Goal: Task Accomplishment & Management: Manage account settings

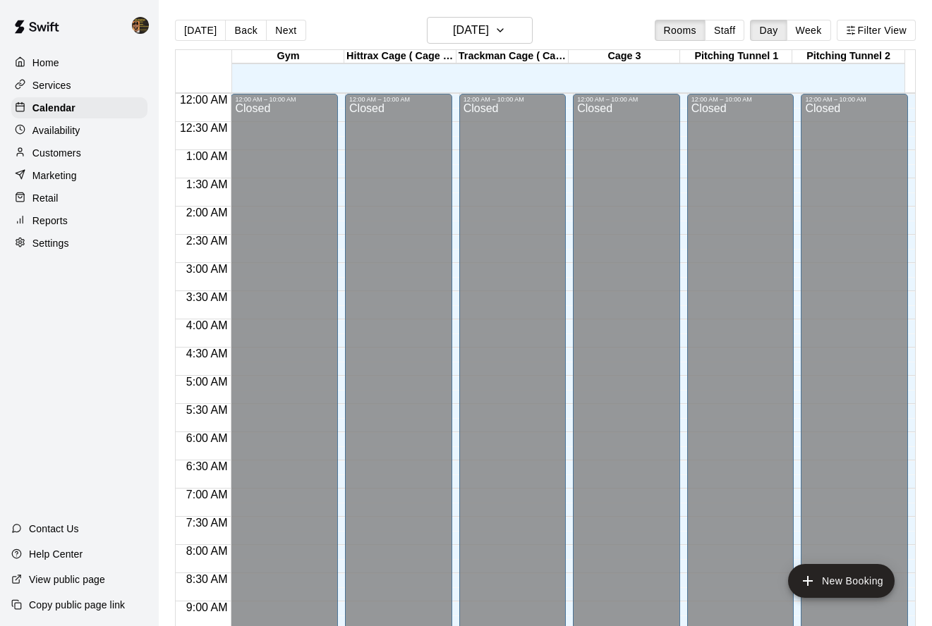
scroll to position [571, 0]
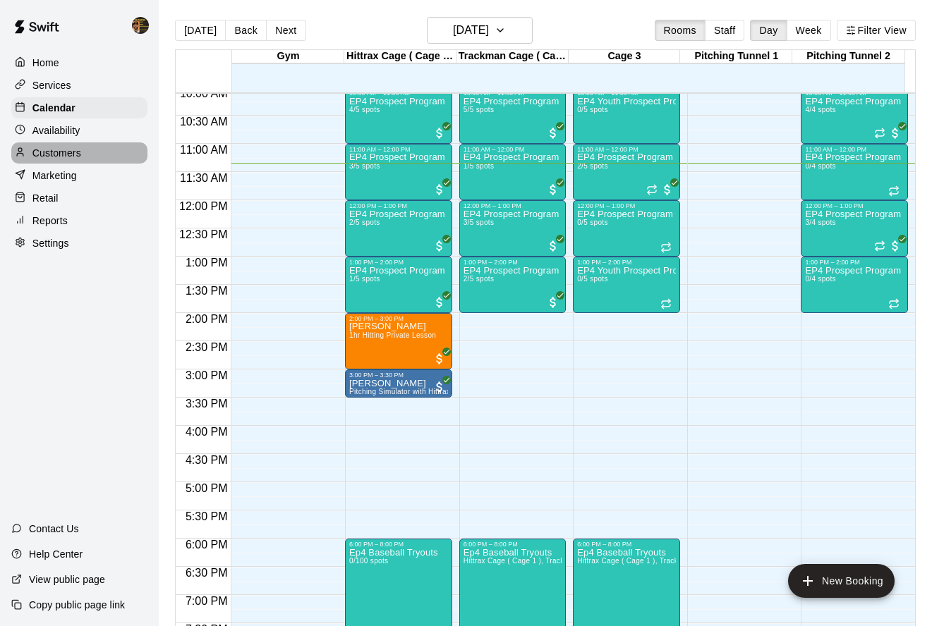
click at [93, 162] on div "Customers" at bounding box center [79, 152] width 136 height 21
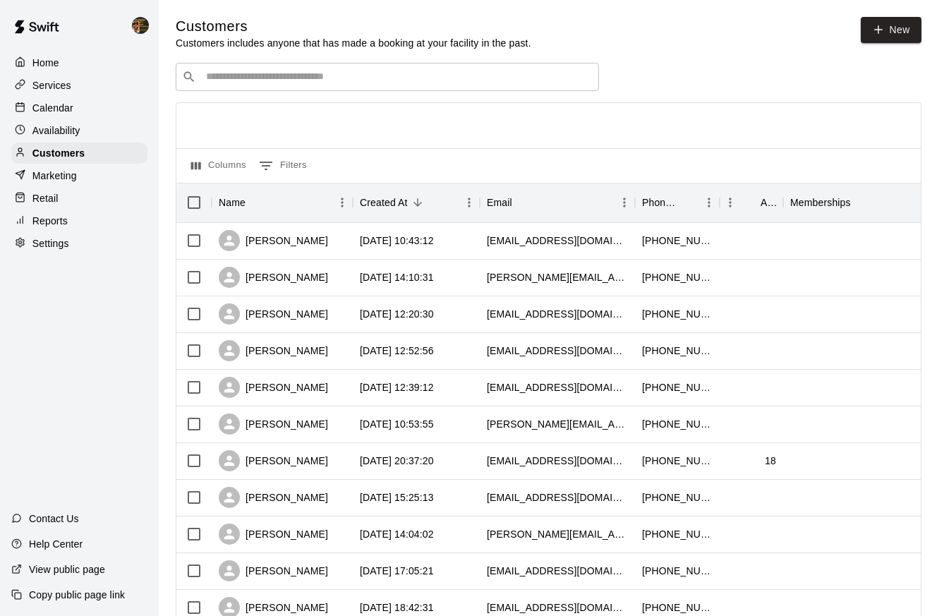
click at [381, 66] on div "​ ​" at bounding box center [387, 77] width 423 height 28
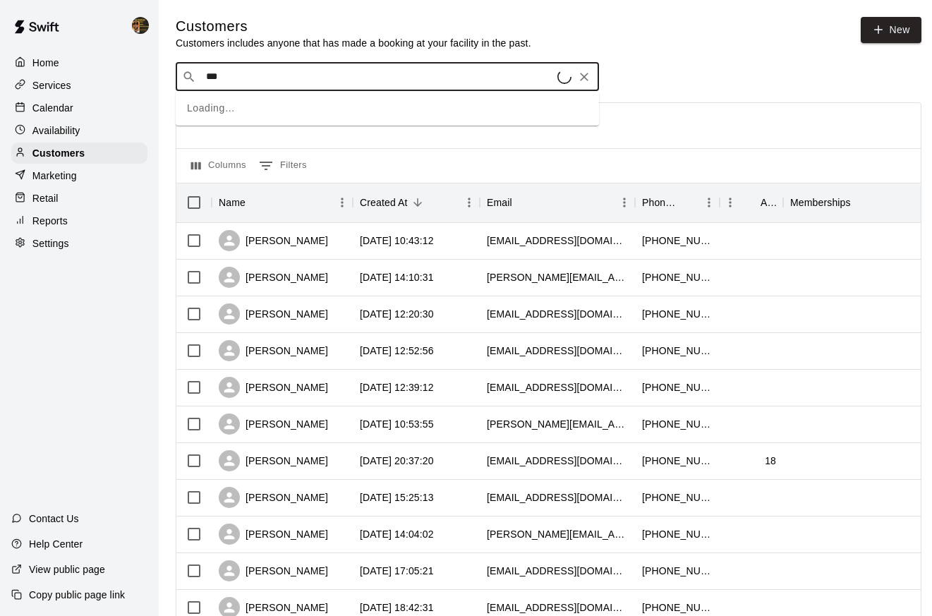
type input "****"
click at [236, 123] on span "[EMAIL_ADDRESS][DOMAIN_NAME]" at bounding box center [291, 121] width 152 height 10
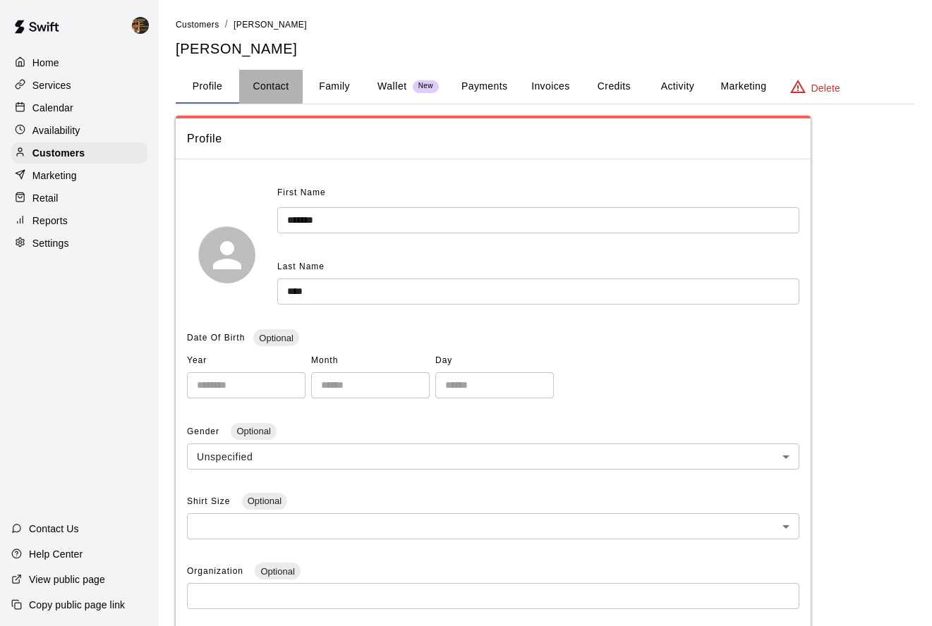
click at [270, 92] on button "Contact" at bounding box center [270, 87] width 63 height 34
select select "**"
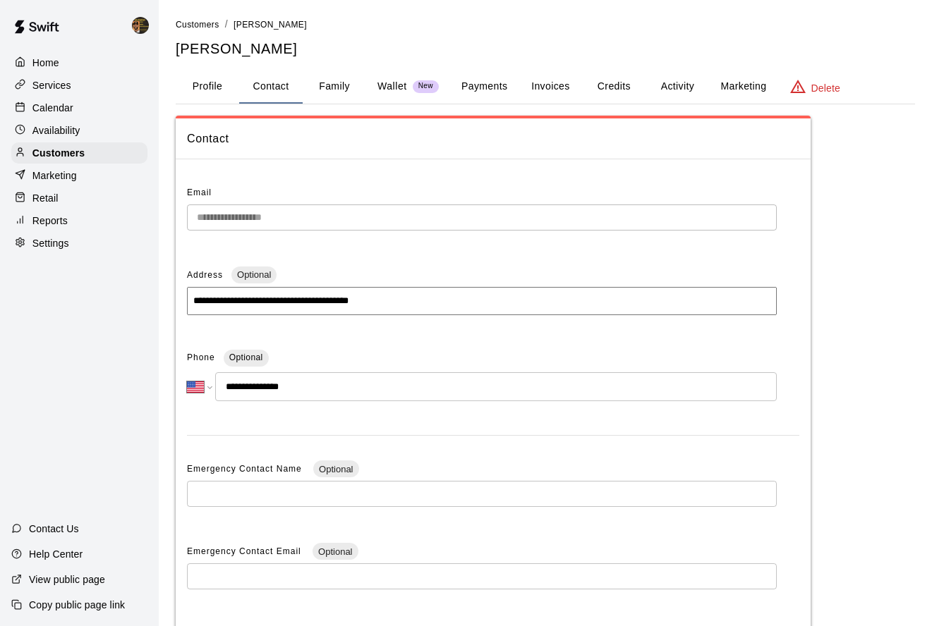
click at [492, 85] on button "Payments" at bounding box center [484, 87] width 68 height 34
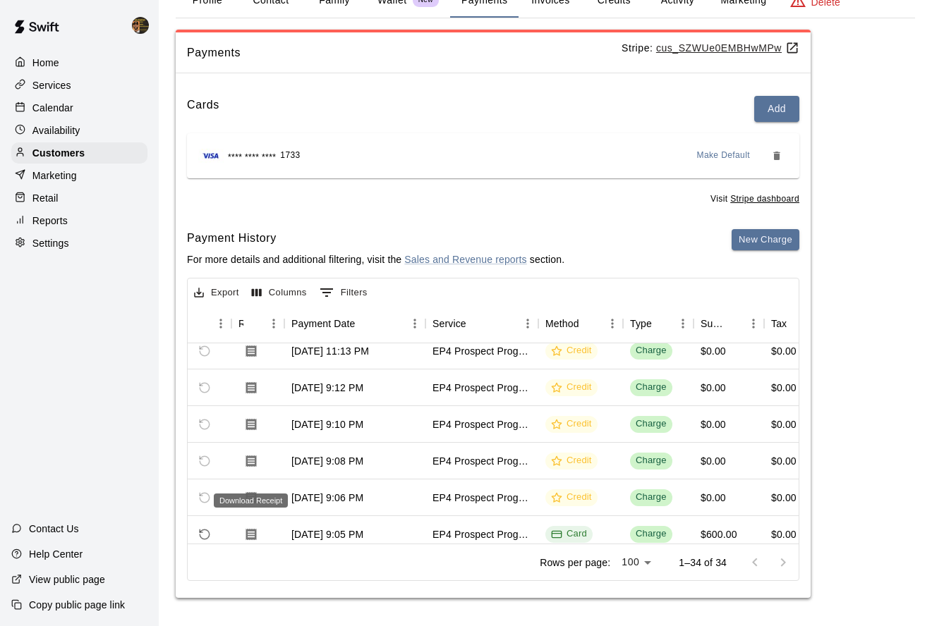
scroll to position [119, 83]
click at [922, 626] on div at bounding box center [466, 626] width 932 height 0
click at [904, 626] on div at bounding box center [466, 626] width 932 height 0
click at [891, 626] on div at bounding box center [466, 626] width 932 height 0
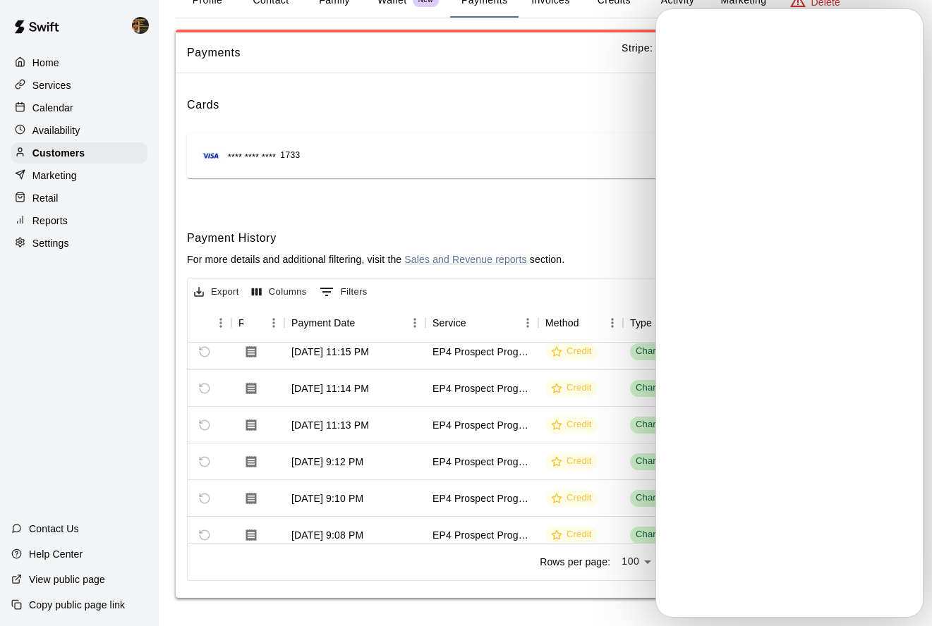
scroll to position [0, 0]
click at [62, 152] on p "Customers" at bounding box center [58, 153] width 52 height 14
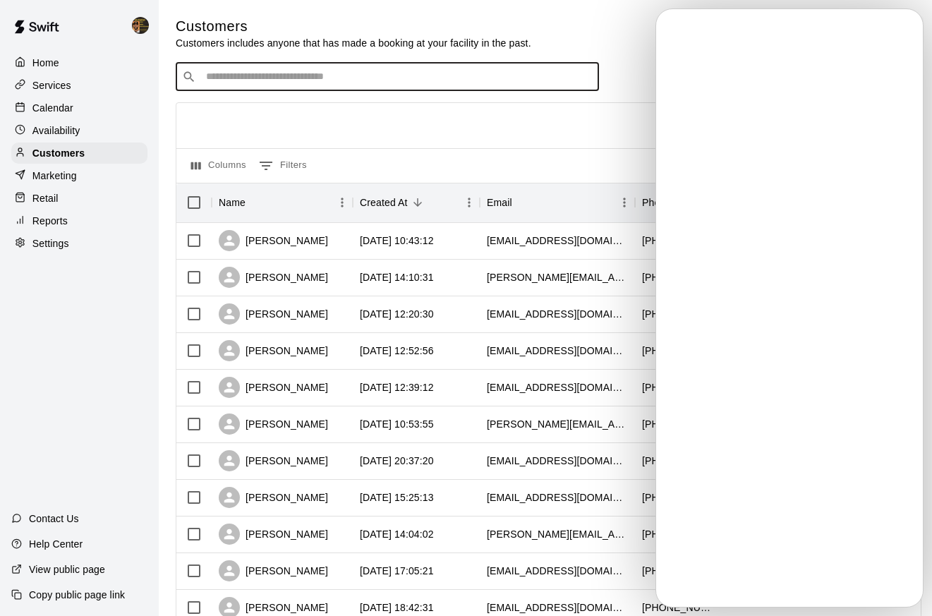
click at [242, 77] on input "Search customers by name or email" at bounding box center [397, 77] width 391 height 14
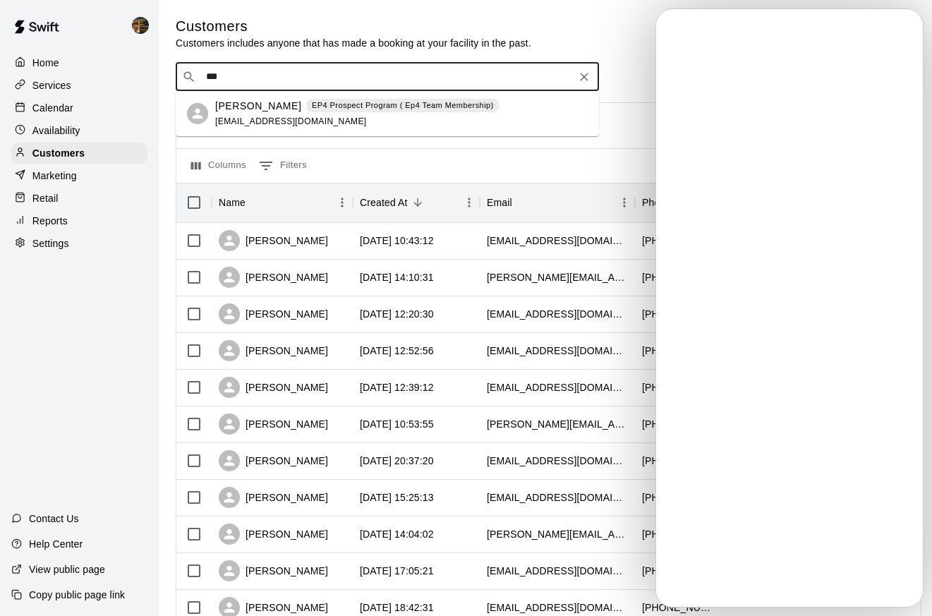
type input "***"
click at [282, 74] on input "***" at bounding box center [387, 77] width 370 height 14
click at [262, 116] on span "[EMAIL_ADDRESS][DOMAIN_NAME]" at bounding box center [291, 121] width 152 height 10
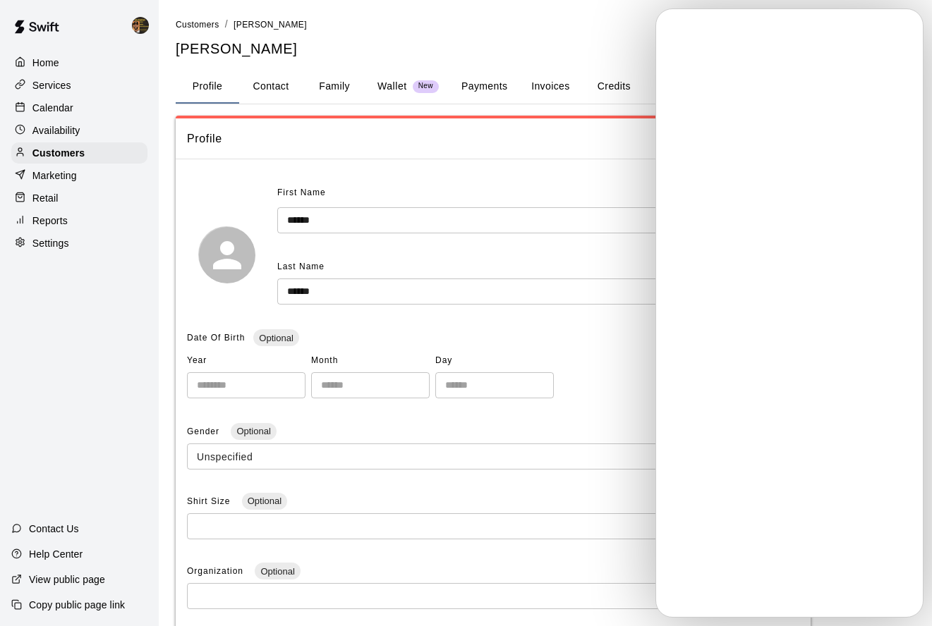
click at [290, 95] on button "Contact" at bounding box center [270, 87] width 63 height 34
select select "**"
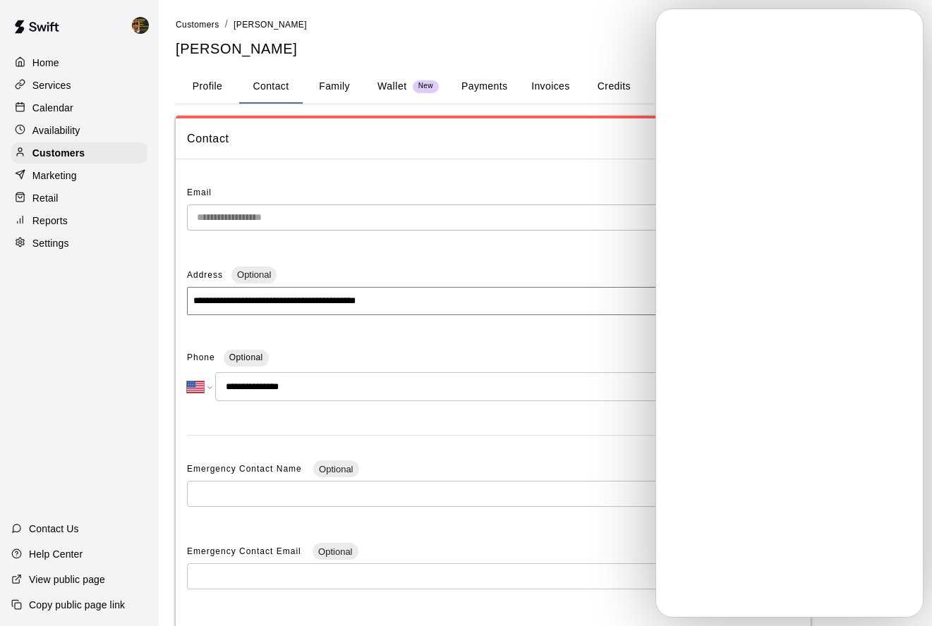
click at [330, 86] on button "Family" at bounding box center [334, 87] width 63 height 34
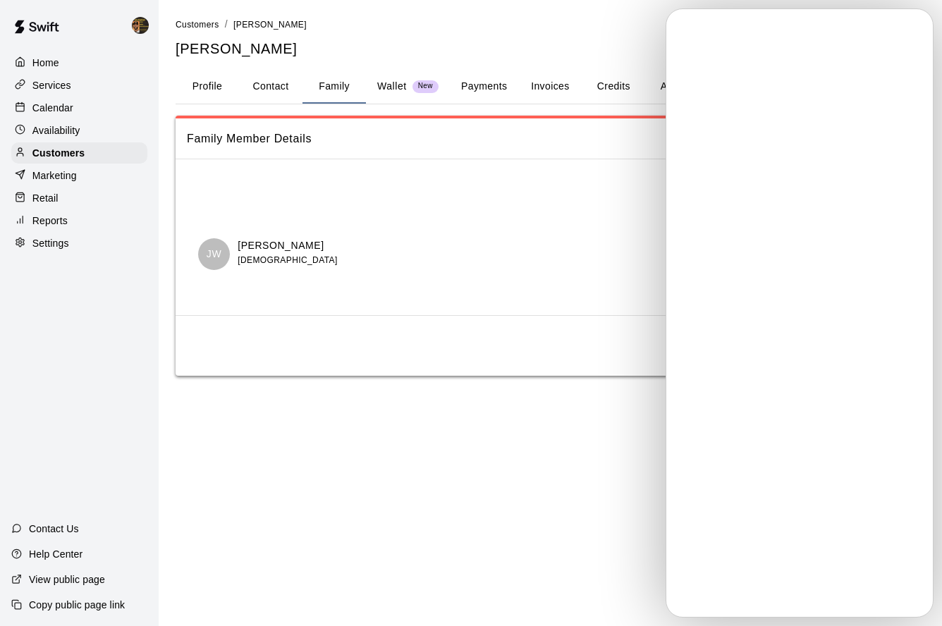
drag, startPoint x: 331, startPoint y: 243, endPoint x: 239, endPoint y: 248, distance: 91.8
click at [239, 248] on div "[PERSON_NAME] [DEMOGRAPHIC_DATA]" at bounding box center [493, 254] width 590 height 32
copy p "[PERSON_NAME]"
click at [98, 150] on div "Customers" at bounding box center [79, 152] width 136 height 21
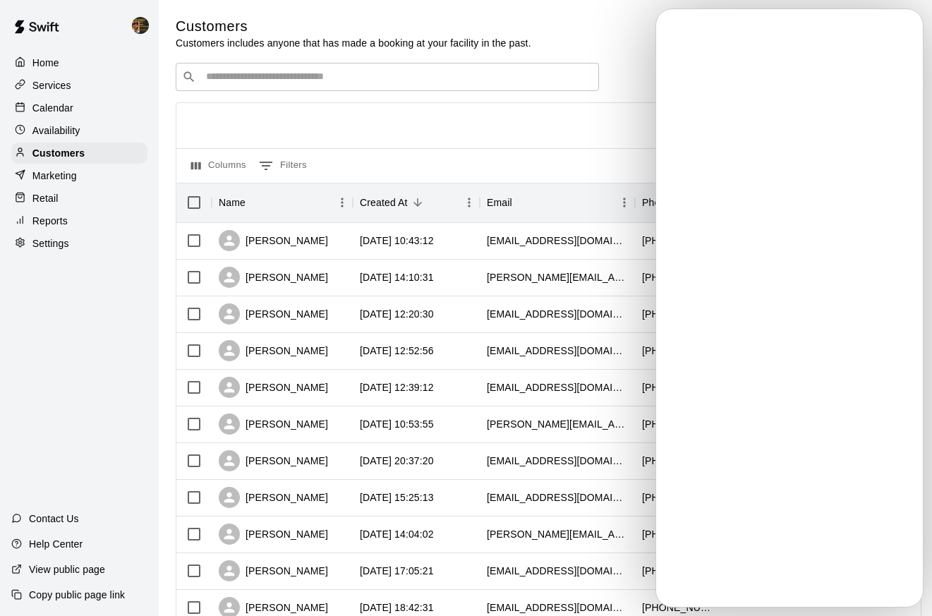
click at [272, 75] on input "Search customers by name or email" at bounding box center [397, 77] width 391 height 14
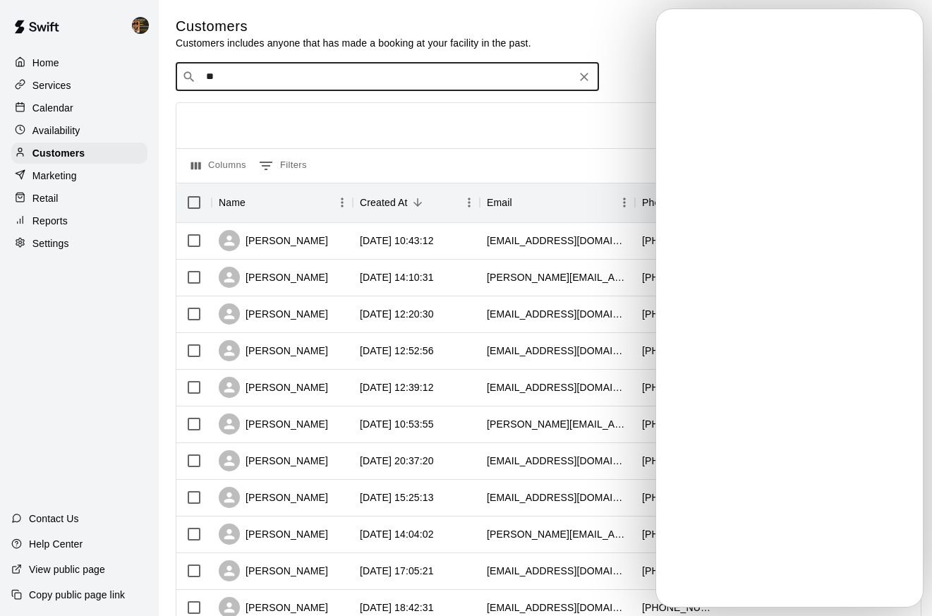
type input "***"
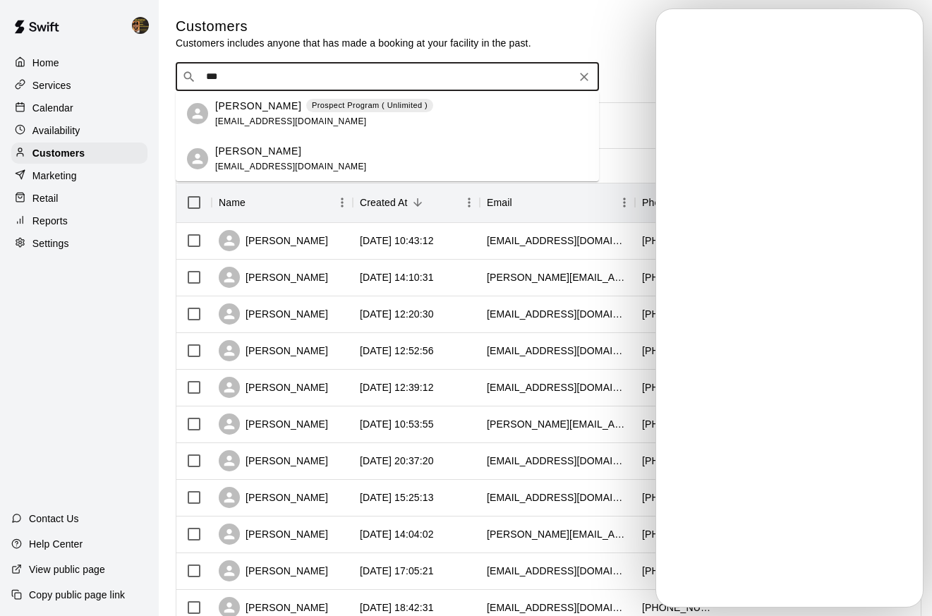
click at [272, 106] on p "[PERSON_NAME]" at bounding box center [258, 106] width 86 height 15
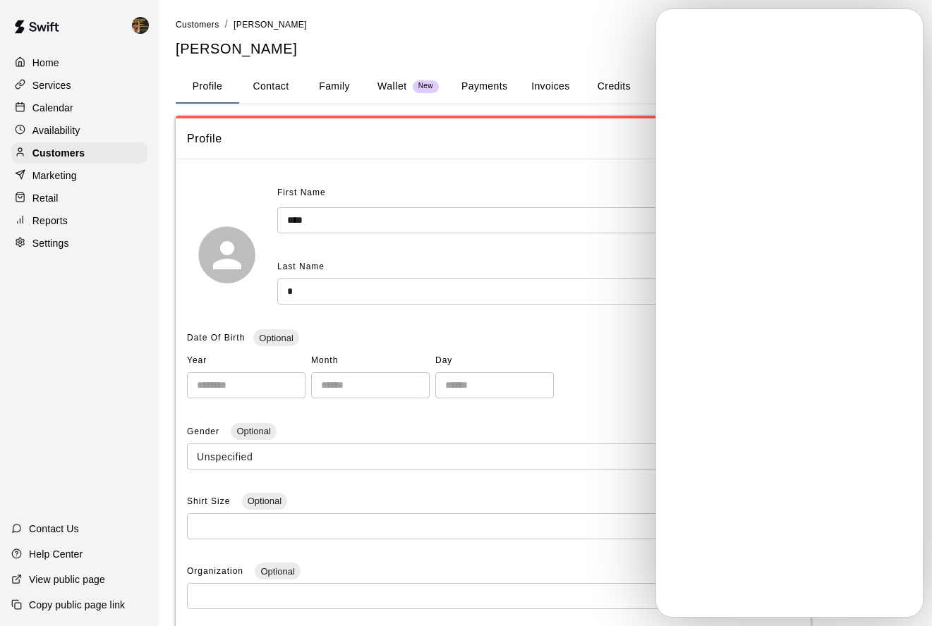
click at [329, 93] on button "Family" at bounding box center [334, 87] width 63 height 34
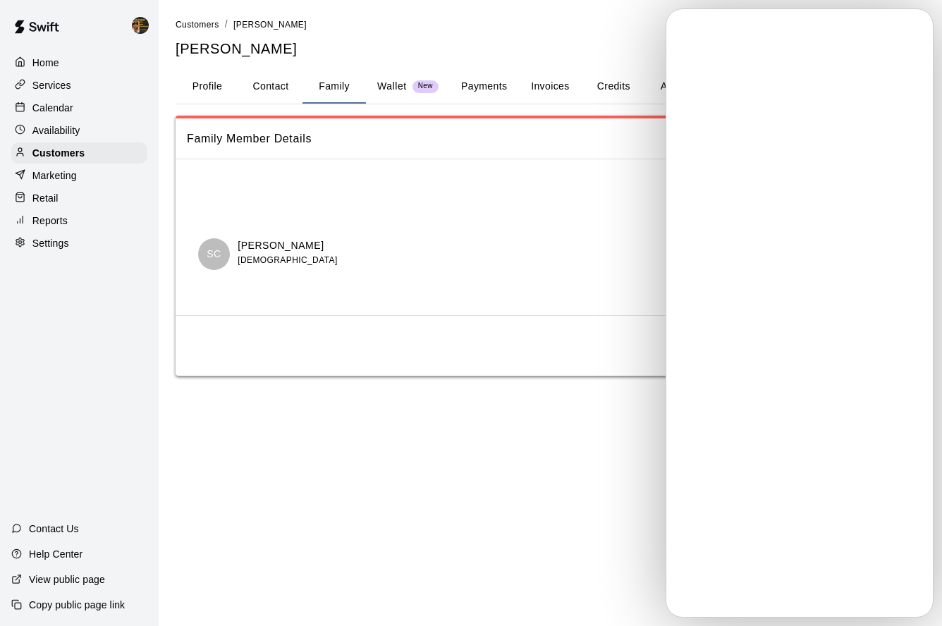
drag, startPoint x: 321, startPoint y: 242, endPoint x: 234, endPoint y: 237, distance: 86.9
click at [234, 237] on div "SC [PERSON_NAME] [DEMOGRAPHIC_DATA]" at bounding box center [493, 254] width 612 height 54
copy p "[PERSON_NAME]"
